Goal: Find specific page/section: Find specific page/section

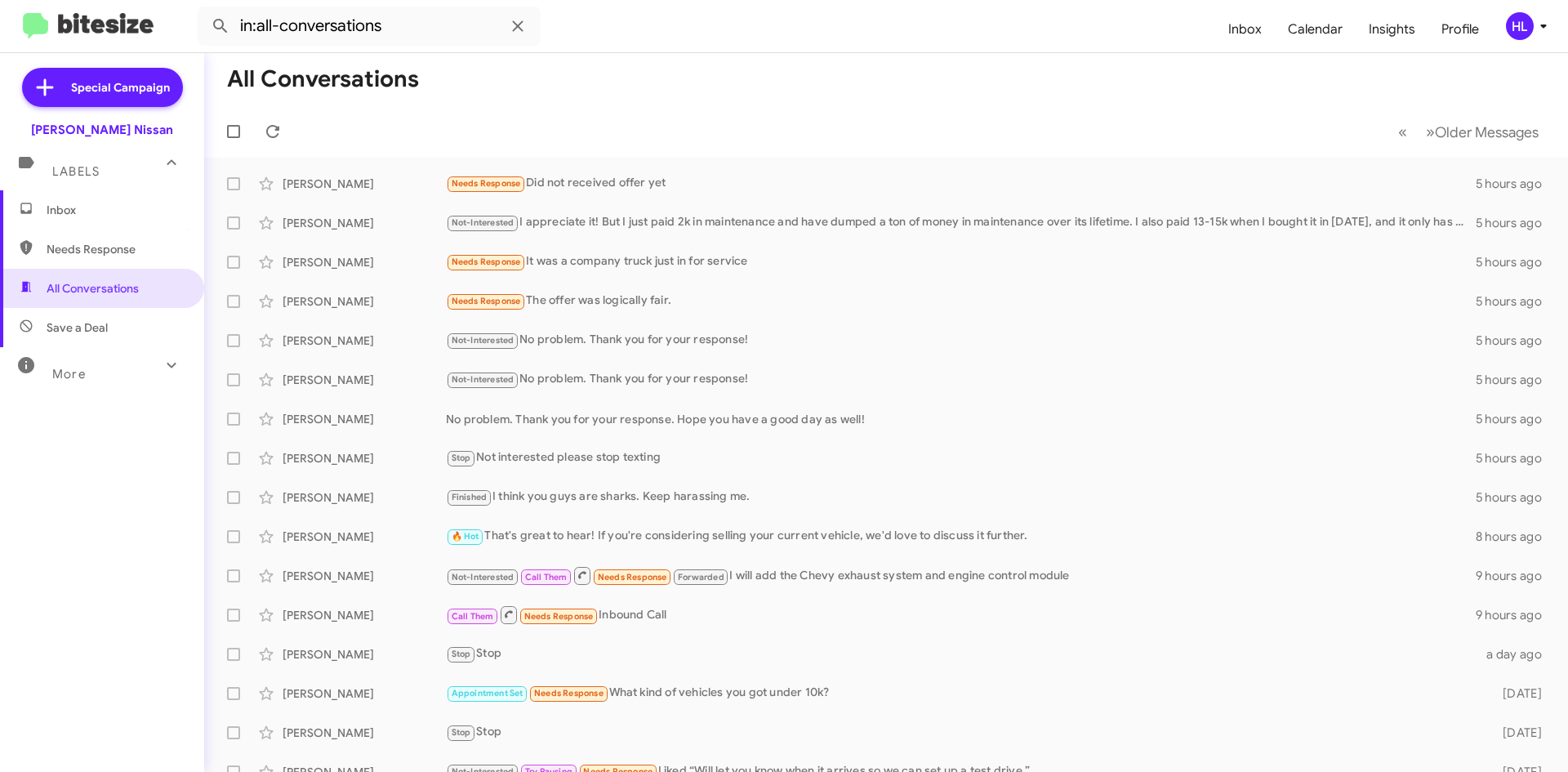
click at [116, 38] on img at bounding box center [88, 27] width 130 height 27
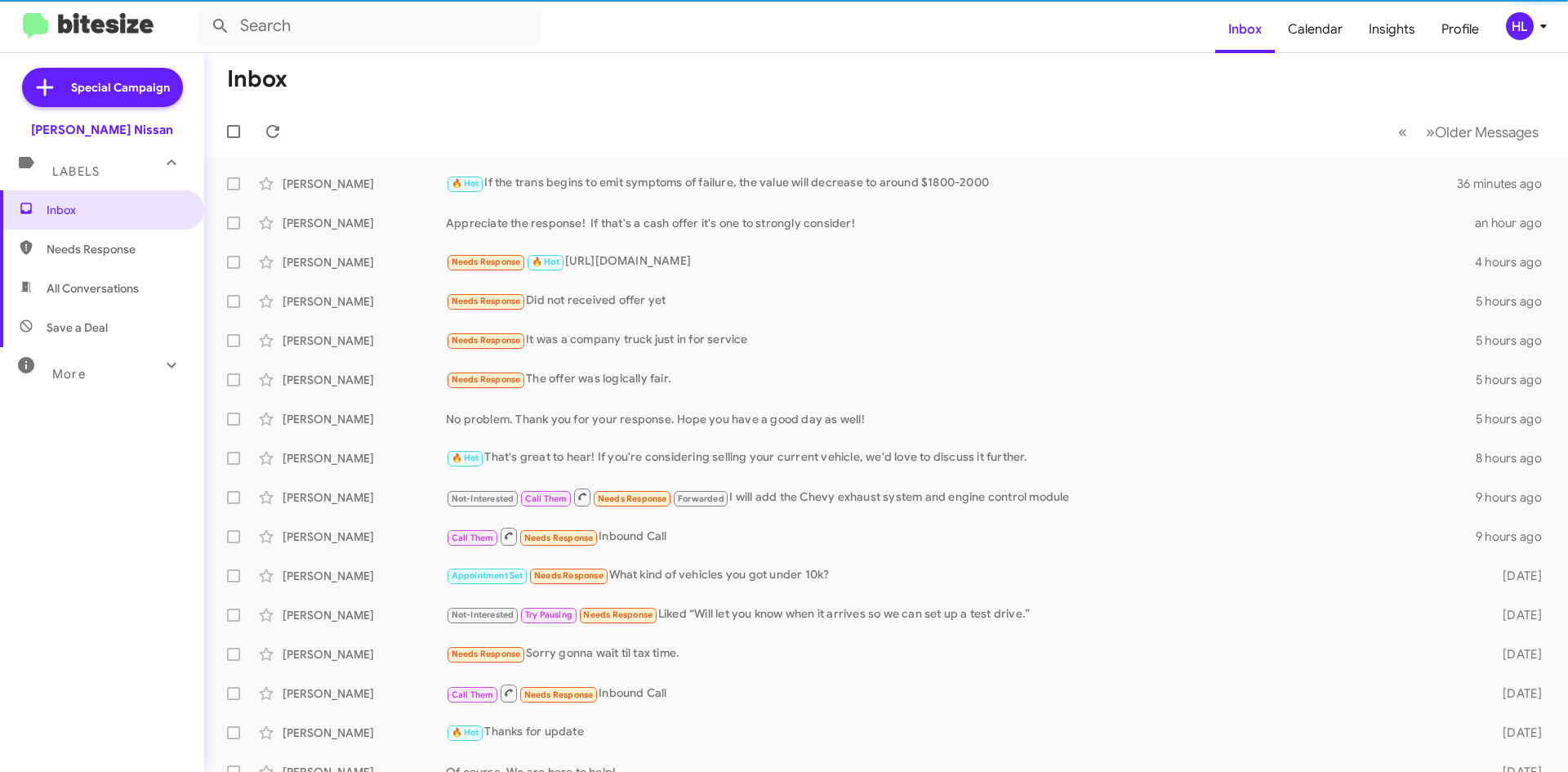
click at [134, 281] on span "All Conversations" at bounding box center [92, 288] width 92 height 16
type input "in:all-conversations"
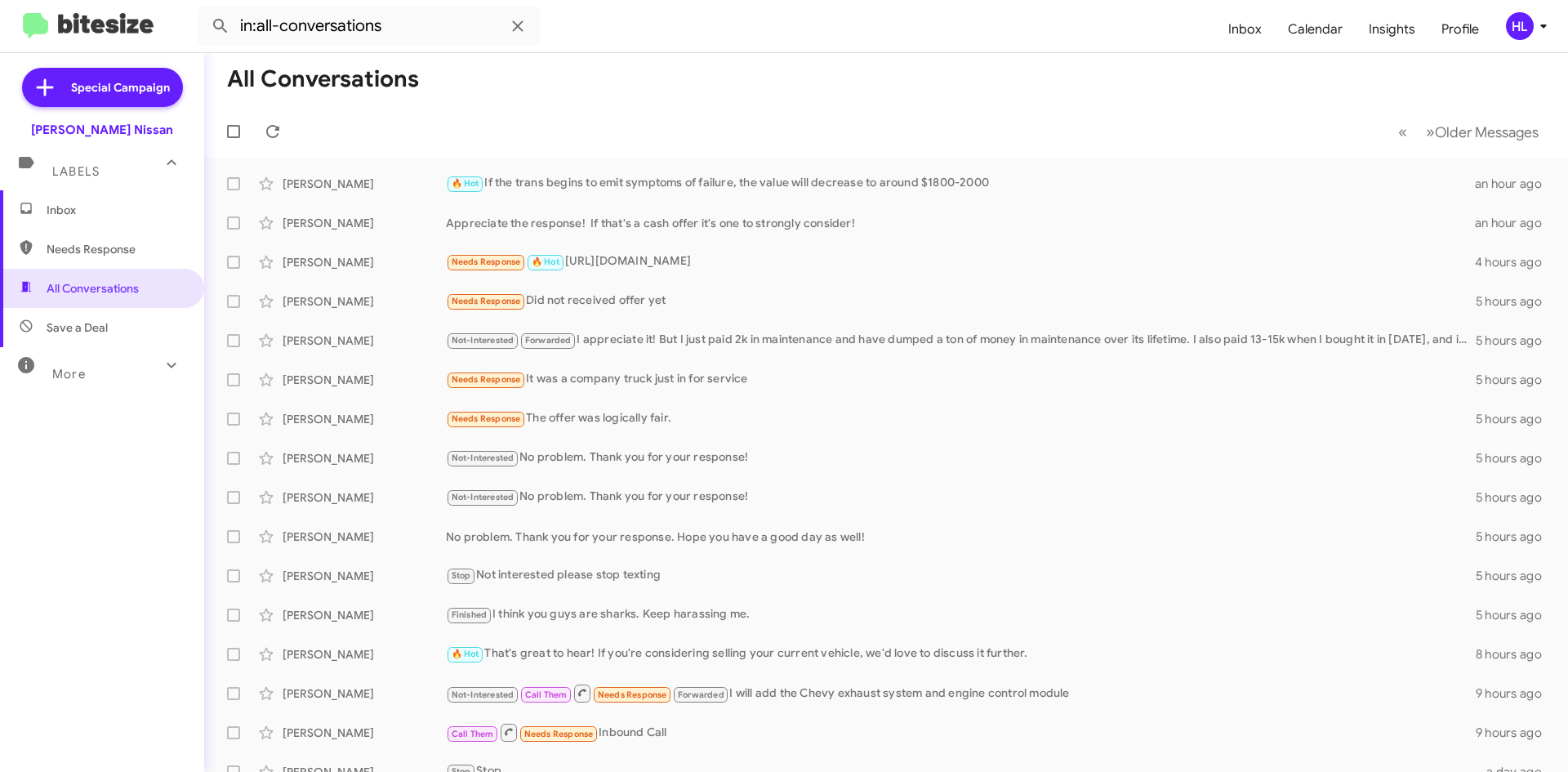
click at [73, 19] on img at bounding box center [88, 27] width 130 height 27
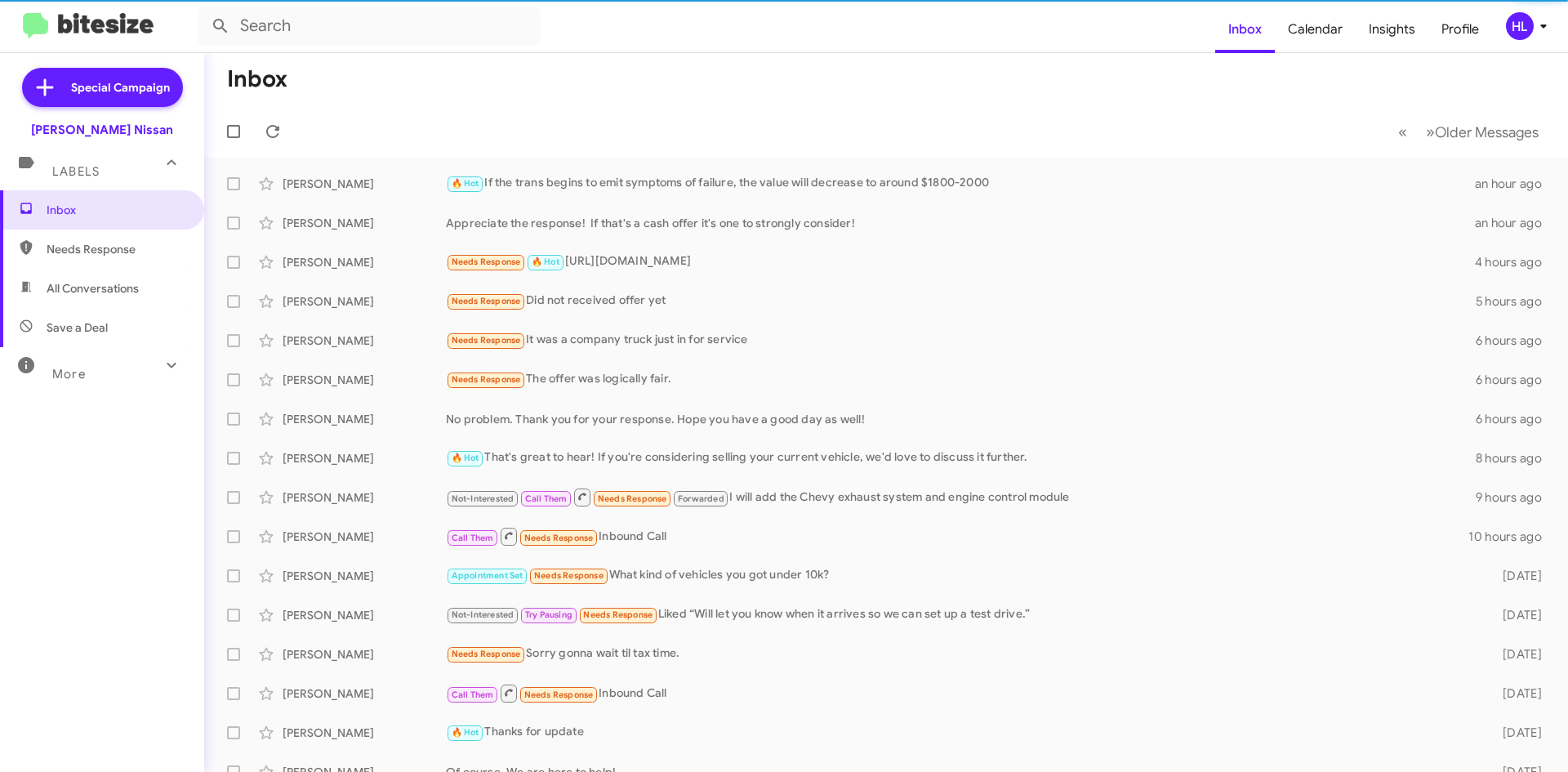
click at [105, 294] on span "All Conversations" at bounding box center [92, 288] width 92 height 16
type input "in:all-conversations"
